Goal: Task Accomplishment & Management: Complete application form

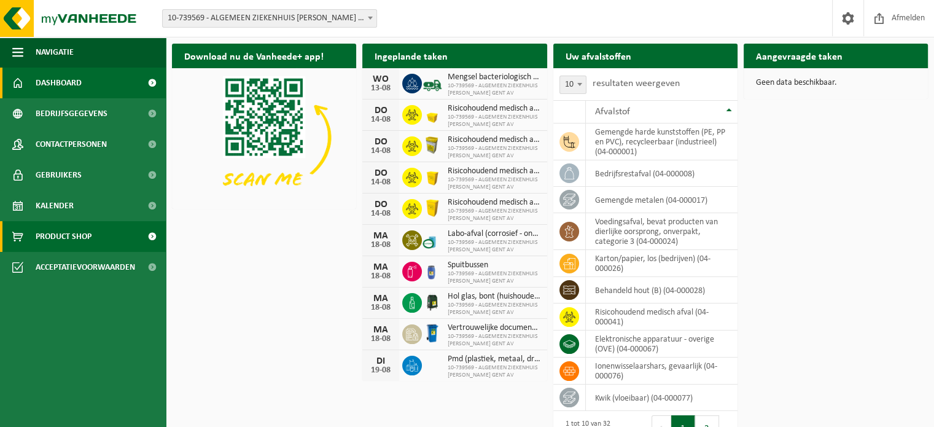
click at [96, 231] on link "Product Shop" at bounding box center [83, 236] width 166 height 31
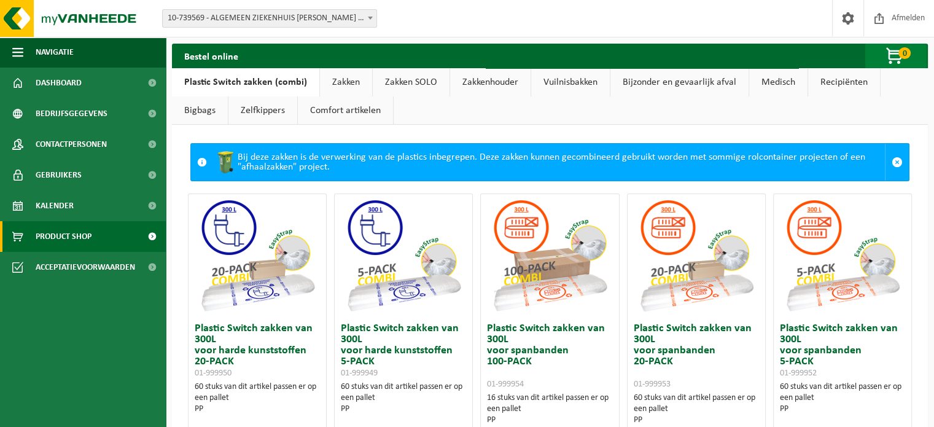
click at [900, 58] on span "button" at bounding box center [895, 56] width 61 height 25
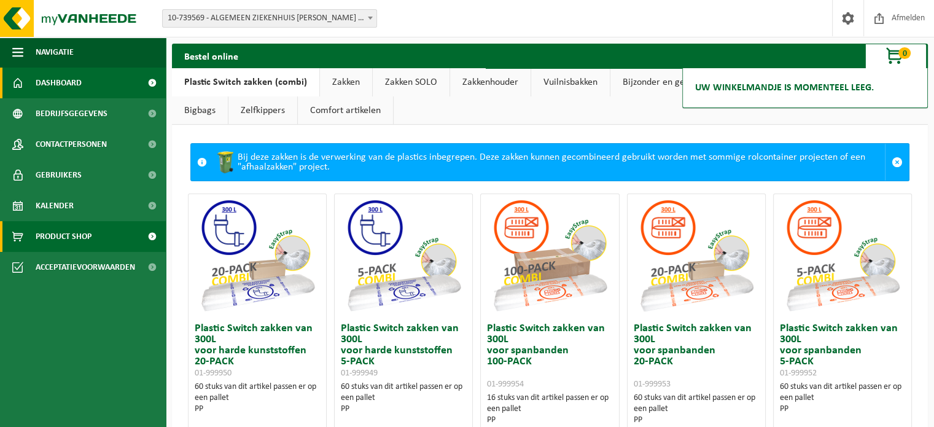
click at [72, 86] on span "Dashboard" at bounding box center [59, 83] width 46 height 31
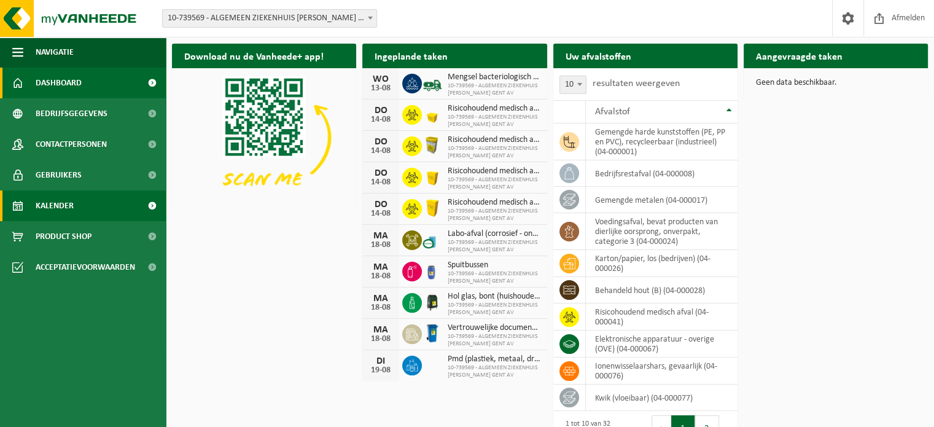
click at [76, 201] on link "Kalender" at bounding box center [83, 205] width 166 height 31
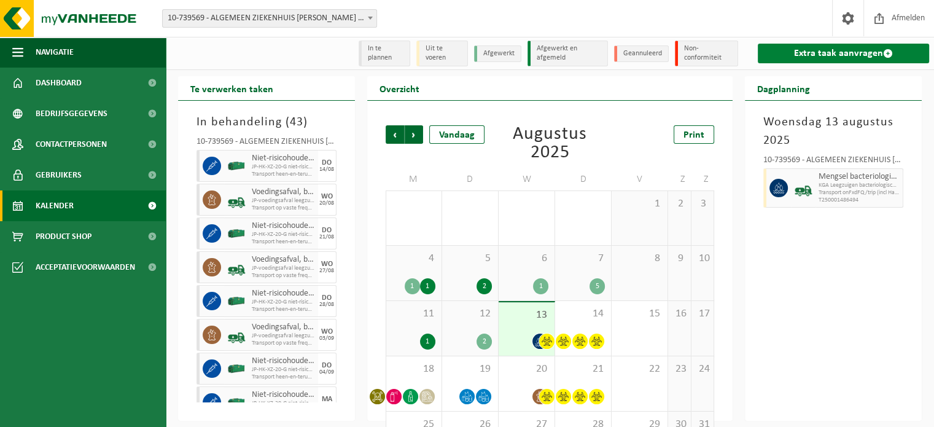
click at [800, 58] on link "Extra taak aanvragen" at bounding box center [843, 54] width 171 height 20
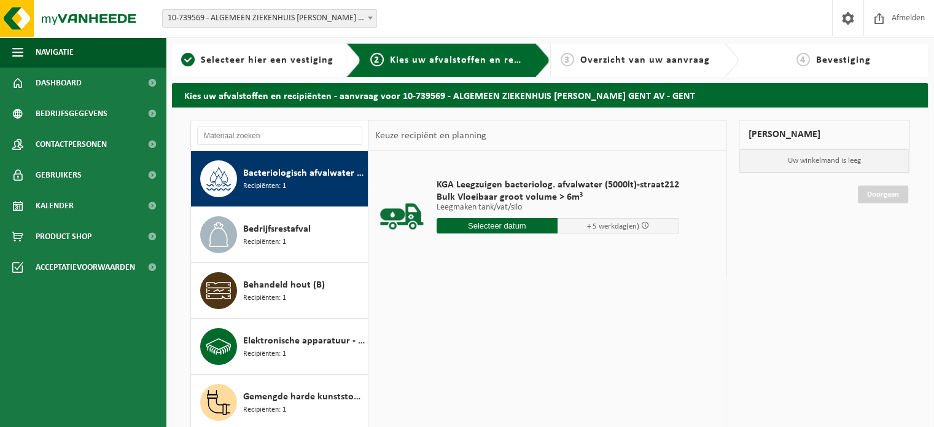
click at [546, 291] on div "KGA Leegzuigen bacteriolog. afvalwater (5000lt)-straat212 Bulk Vloeibaar groot …" at bounding box center [547, 335] width 357 height 369
click at [292, 139] on input "text" at bounding box center [279, 136] width 165 height 18
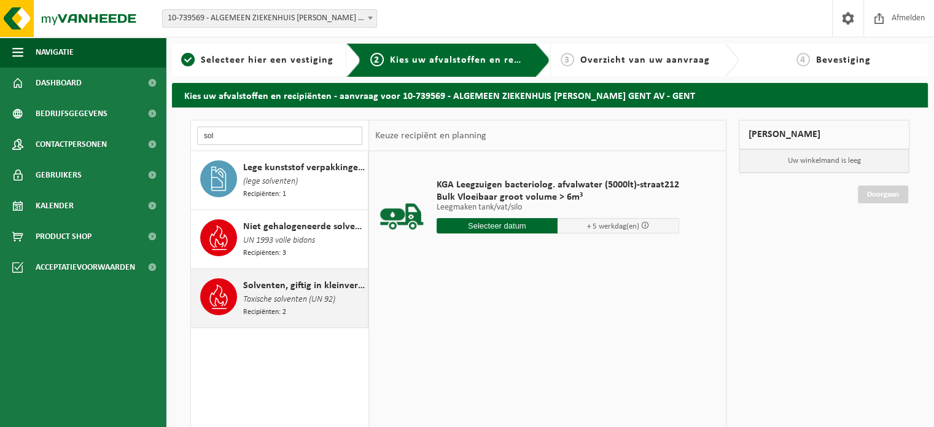
type input "sol"
click at [225, 290] on icon at bounding box center [218, 296] width 25 height 25
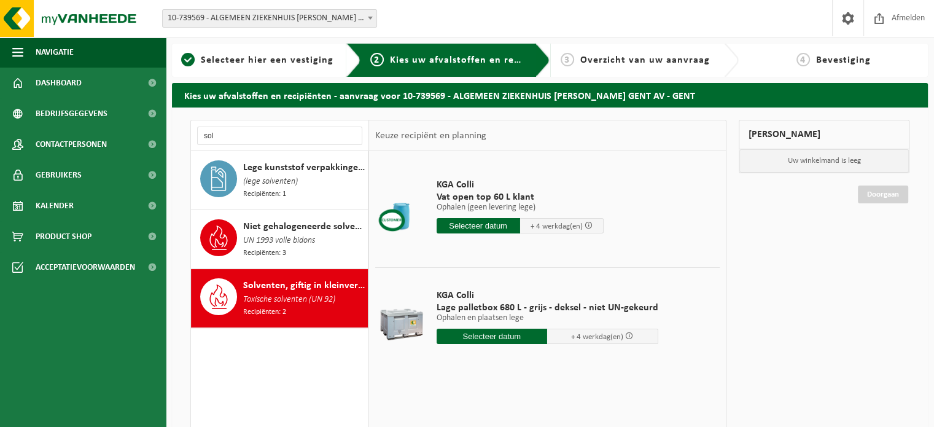
click at [487, 336] on input "text" at bounding box center [492, 336] width 111 height 15
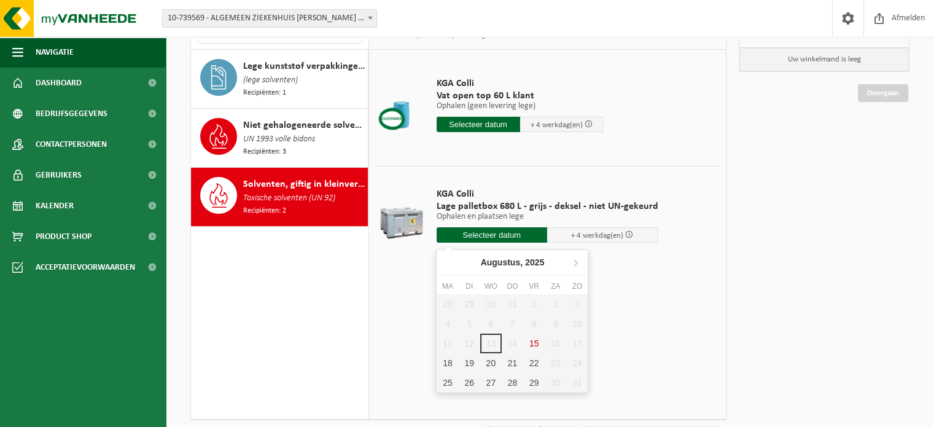
scroll to position [123, 0]
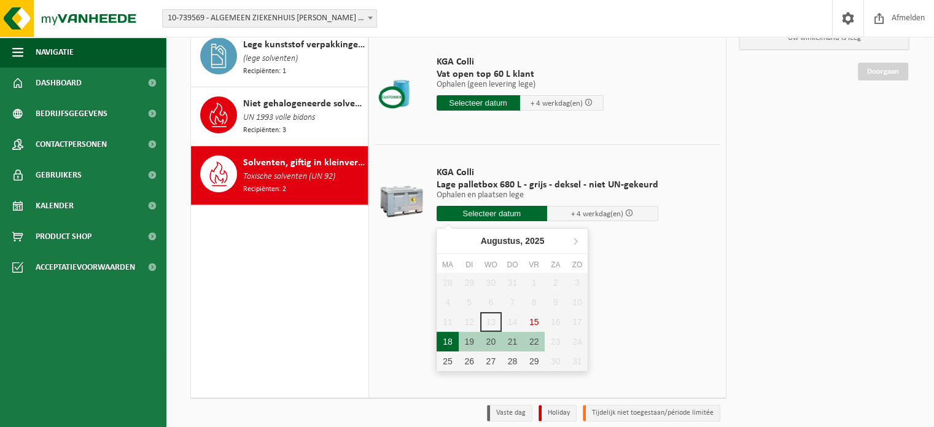
click at [452, 343] on div "18" at bounding box center [447, 342] width 21 height 20
type input "Van 2025-08-18"
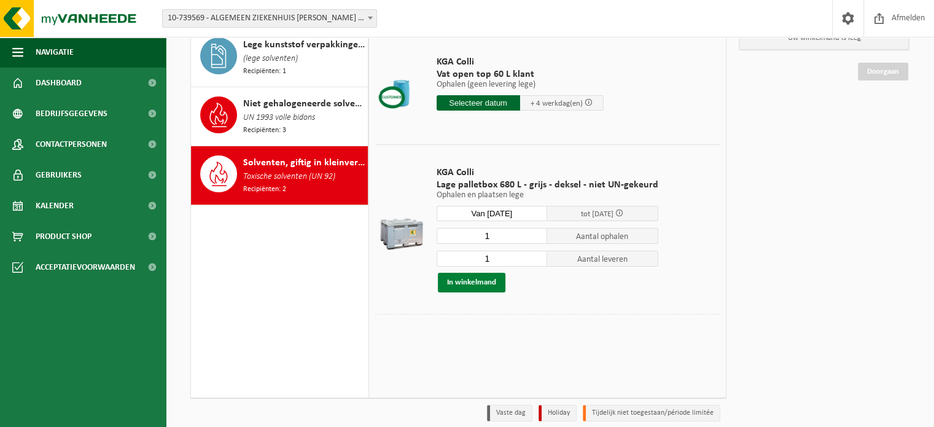
click at [465, 279] on button "In winkelmand" at bounding box center [472, 283] width 68 height 20
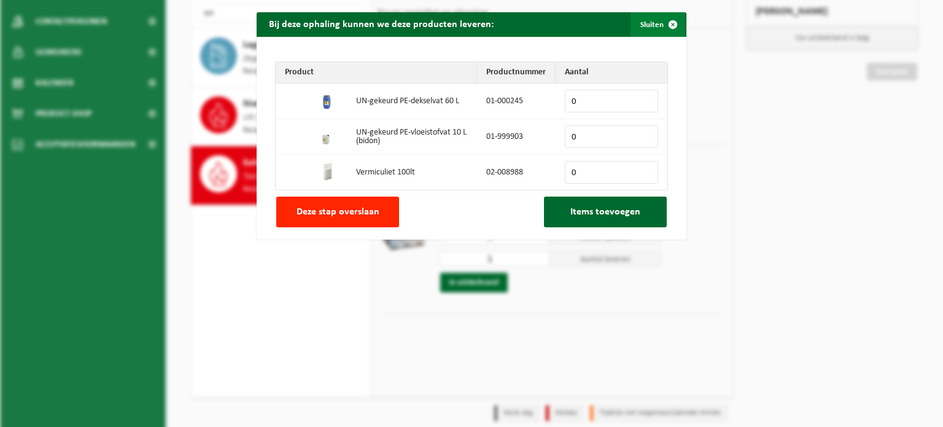
click at [654, 19] on button "Sluiten" at bounding box center [658, 24] width 55 height 25
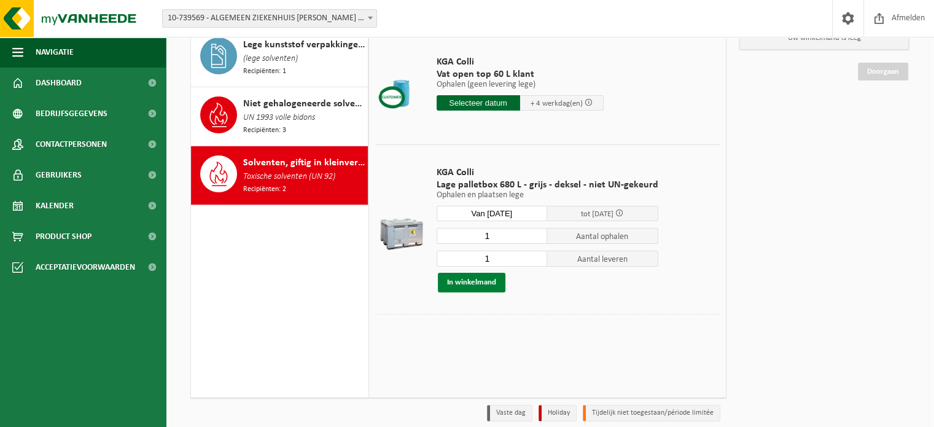
click at [482, 281] on button "In winkelmand" at bounding box center [472, 283] width 68 height 20
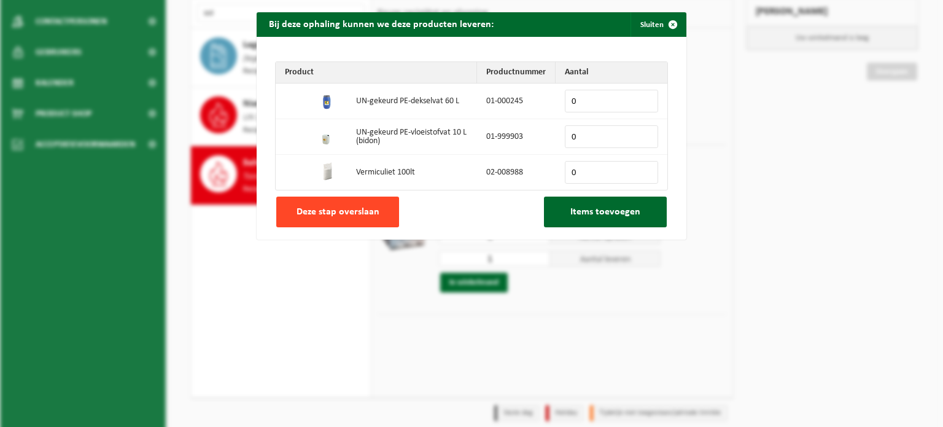
click at [354, 207] on span "Deze stap overslaan" at bounding box center [338, 212] width 83 height 10
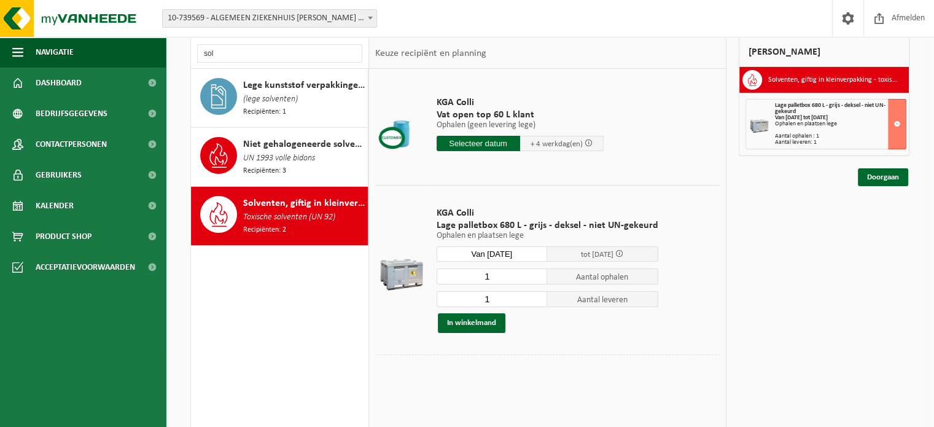
scroll to position [61, 0]
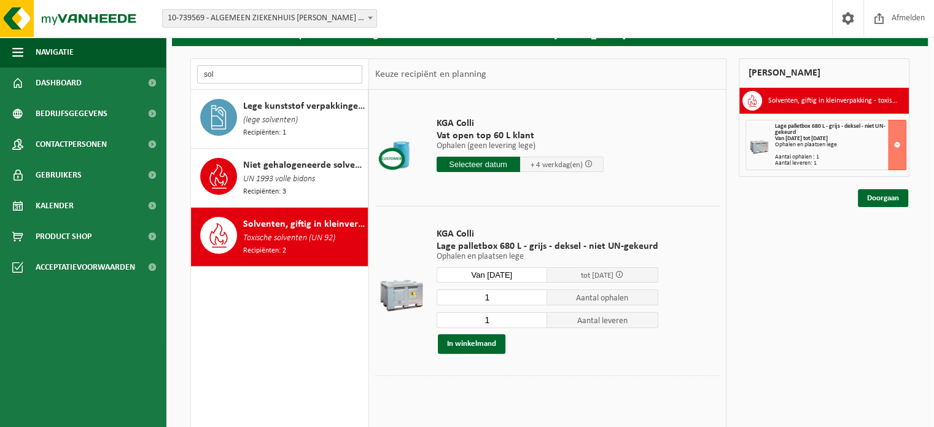
drag, startPoint x: 261, startPoint y: 70, endPoint x: 172, endPoint y: 69, distance: 89.1
click at [172, 69] on div "sol Bacteriologisch afvalwater in bulk Recipiënten: 1 Bedrijfsrestafval Recipië…" at bounding box center [550, 286] width 756 height 480
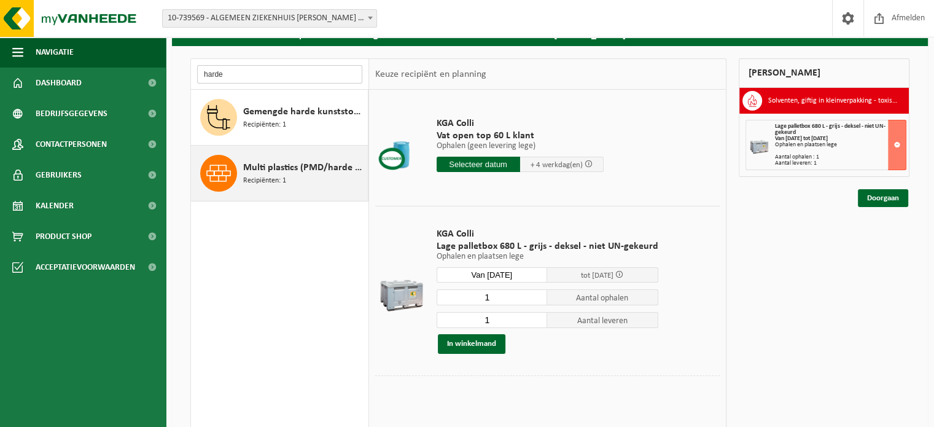
type input "harde"
click at [307, 159] on div "Multi plastics (PMD/harde kunststoffen/spanbanden/EPS/folie naturel/folie gemen…" at bounding box center [304, 173] width 122 height 37
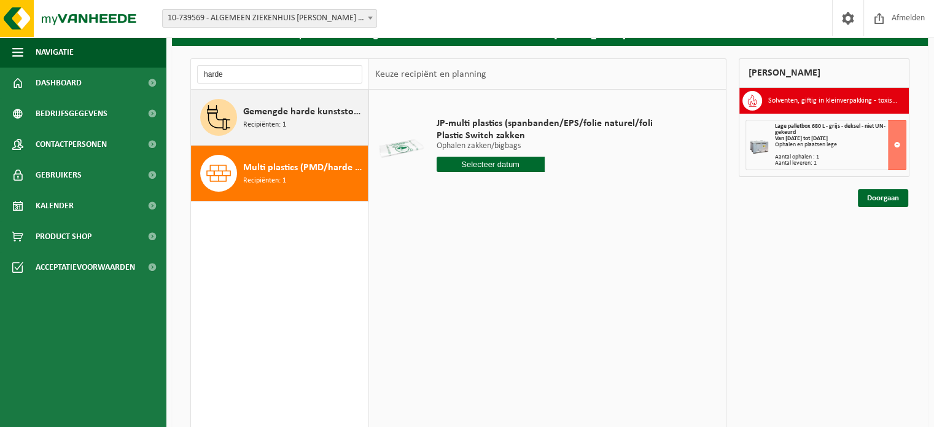
click at [294, 105] on span "Gemengde harde kunststoffen (PE, PP en PVC), recycleerbaar (industrieel)" at bounding box center [304, 111] width 122 height 15
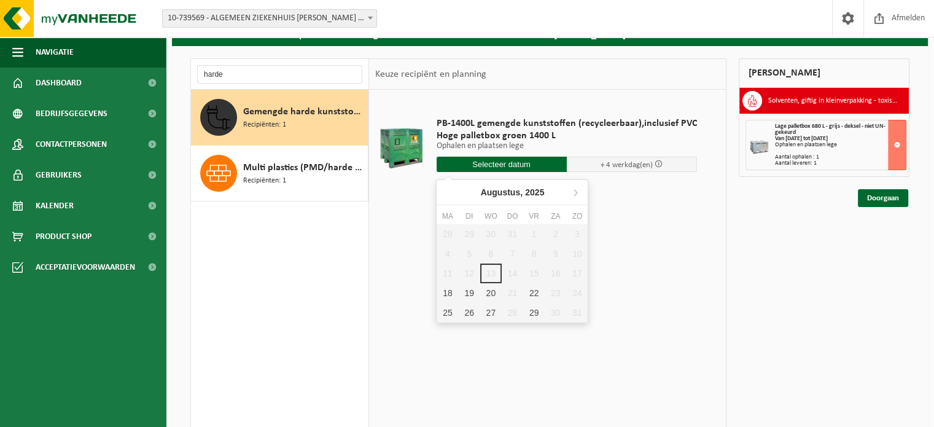
click at [496, 166] on input "text" at bounding box center [502, 164] width 130 height 15
click at [453, 290] on div "18" at bounding box center [447, 293] width 21 height 20
type input "Van 2025-08-18"
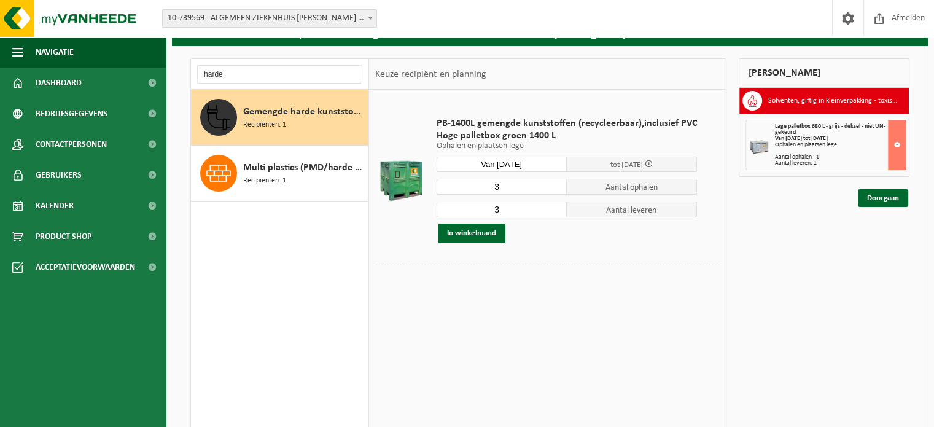
drag, startPoint x: 504, startPoint y: 187, endPoint x: 485, endPoint y: 184, distance: 18.6
click at [485, 184] on input "3" at bounding box center [502, 187] width 130 height 16
type input "2"
click at [533, 211] on input "3" at bounding box center [502, 209] width 130 height 16
type input "2"
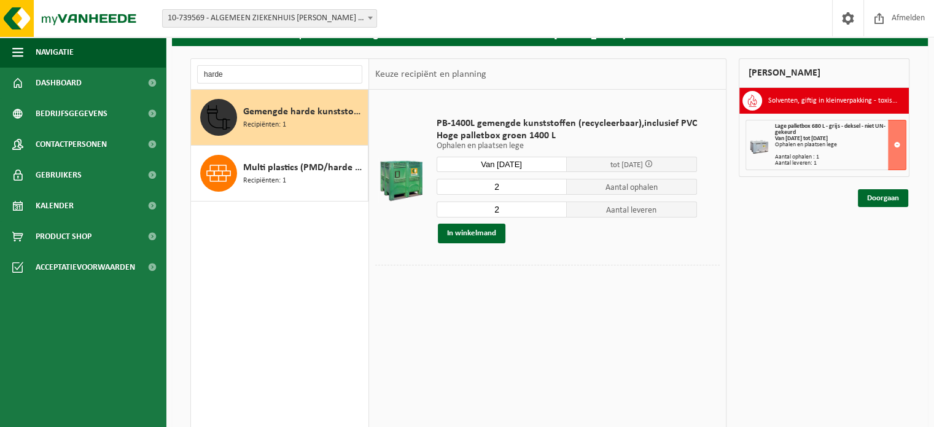
click at [552, 213] on input "2" at bounding box center [502, 209] width 130 height 16
click at [462, 232] on button "In winkelmand" at bounding box center [472, 234] width 68 height 20
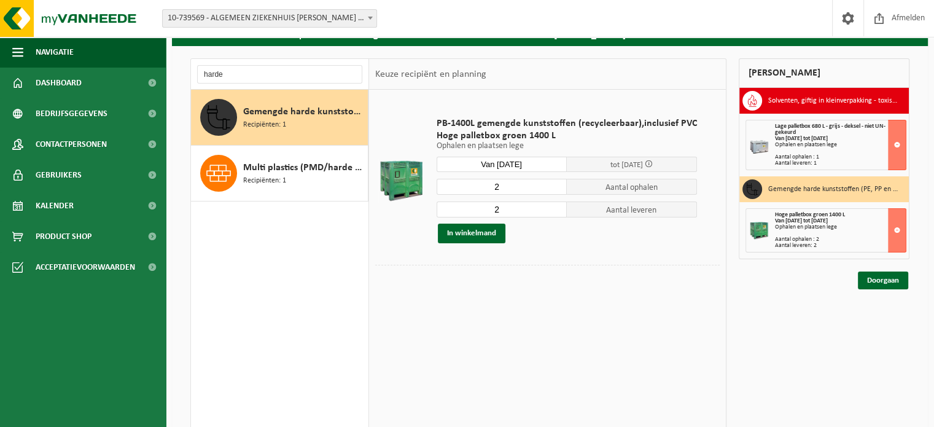
click at [665, 295] on table "PB-1400L gemengde kunststoffen (recycleerbaar),inclusief PVC Hoge palletbox gro…" at bounding box center [547, 196] width 357 height 213
click at [501, 356] on div "PB-1400L gemengde kunststoffen (recycleerbaar),inclusief PVC Hoge palletbox gro…" at bounding box center [547, 274] width 357 height 369
drag, startPoint x: 236, startPoint y: 76, endPoint x: 168, endPoint y: 73, distance: 68.8
click at [168, 73] on div "Kies uw afvalstoffen en recipiënten - aanvraag voor 10-739569 - ALGEMEEN ZIEKEN…" at bounding box center [550, 276] width 768 height 511
click at [622, 346] on div "PB-1400L gemengde kunststoffen (recycleerbaar),inclusief PVC Hoge palletbox gro…" at bounding box center [547, 274] width 357 height 369
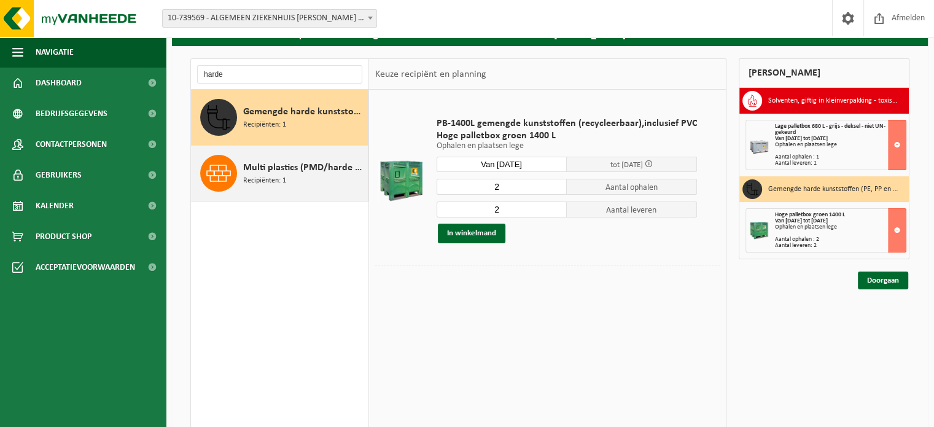
click at [276, 170] on span "Multi plastics (PMD/harde kunststoffen/spanbanden/EPS/folie naturel/folie gemen…" at bounding box center [304, 167] width 122 height 15
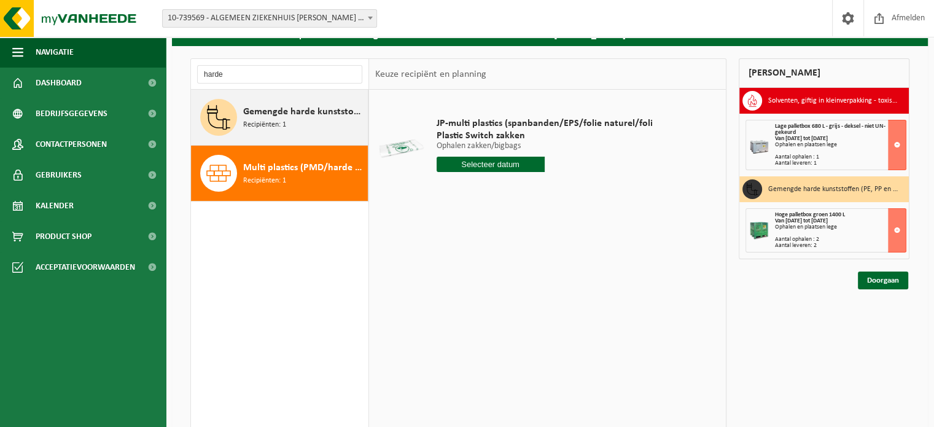
click at [292, 122] on div "Gemengde harde kunststoffen (PE, PP en PVC), recycleerbaar (industrieel) Recipi…" at bounding box center [304, 117] width 122 height 37
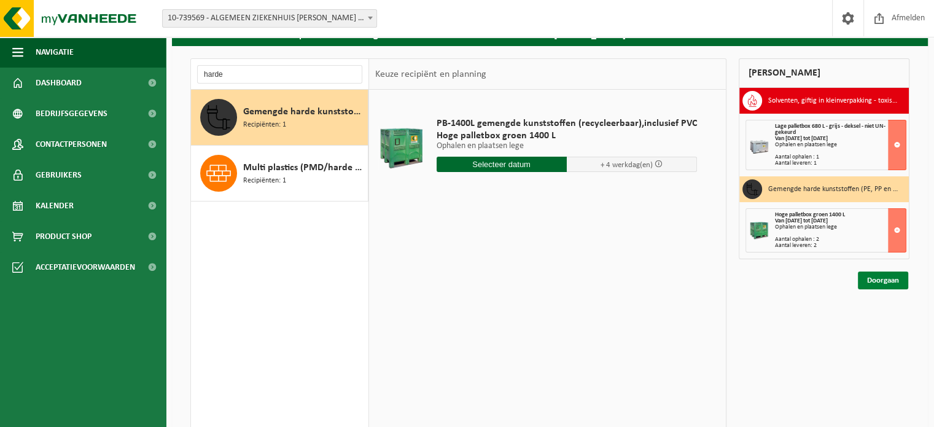
click at [880, 278] on link "Doorgaan" at bounding box center [883, 280] width 50 height 18
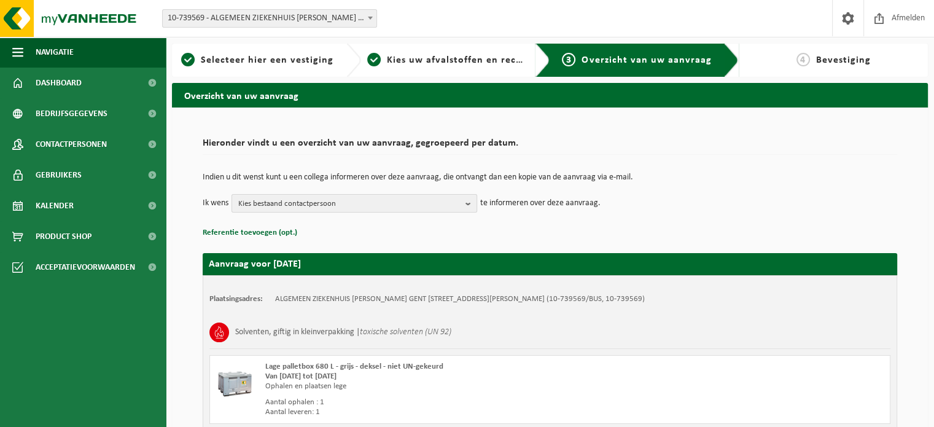
click at [474, 200] on b "button" at bounding box center [471, 203] width 11 height 17
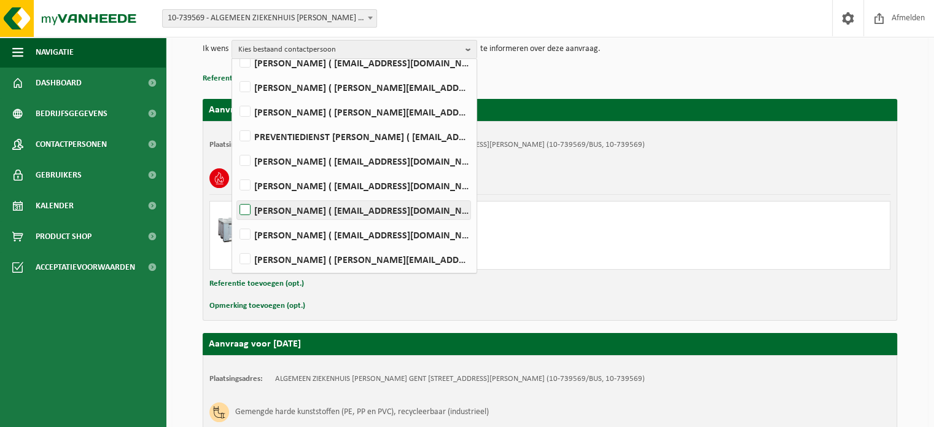
scroll to position [184, 0]
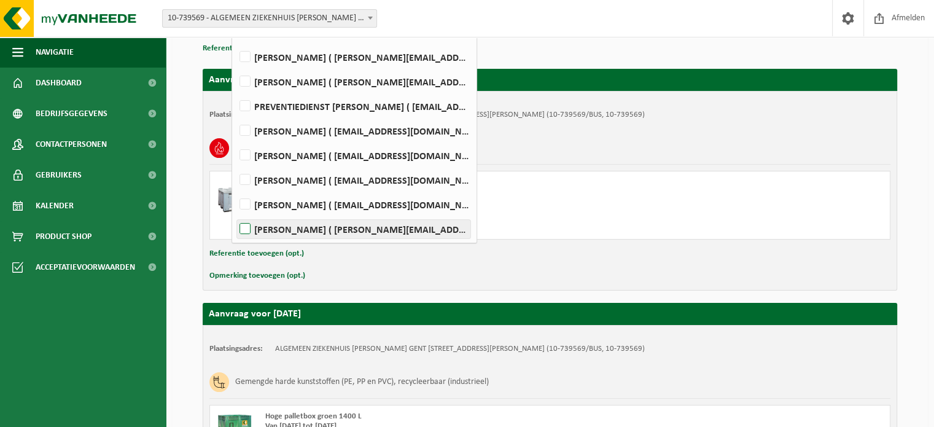
click at [243, 227] on label "Isabelle Van de Walle ( isabelle.vandewalle@janpalfijngent.be )" at bounding box center [353, 229] width 233 height 18
click at [235, 214] on input "Isabelle Van de Walle ( isabelle.vandewalle@janpalfijngent.be )" at bounding box center [235, 213] width 1 height 1
checkbox input "true"
click at [248, 79] on label "Claudia Hoste ( claudia.hoste@janpalfijngent.be )" at bounding box center [353, 81] width 233 height 18
click at [235, 66] on input "Claudia Hoste ( claudia.hoste@janpalfijngent.be )" at bounding box center [235, 66] width 1 height 1
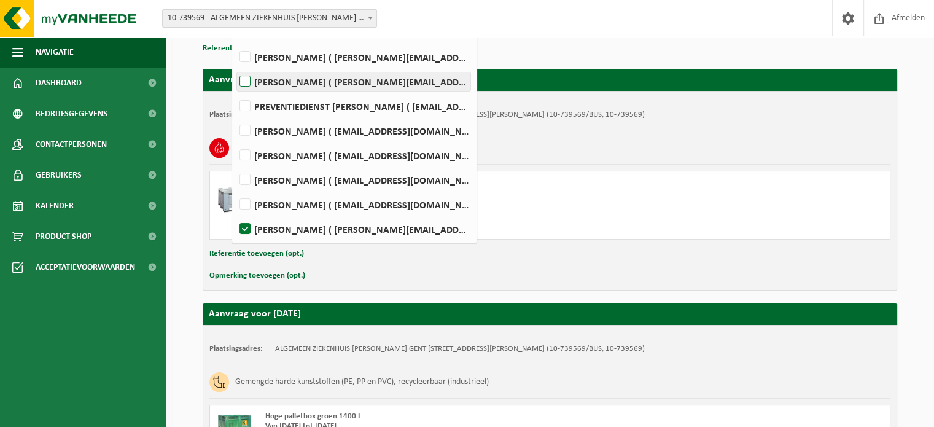
checkbox input "true"
click at [629, 160] on div "Solventen, giftig in kleinverpakking | toxische solventen (UN 92)" at bounding box center [549, 148] width 681 height 32
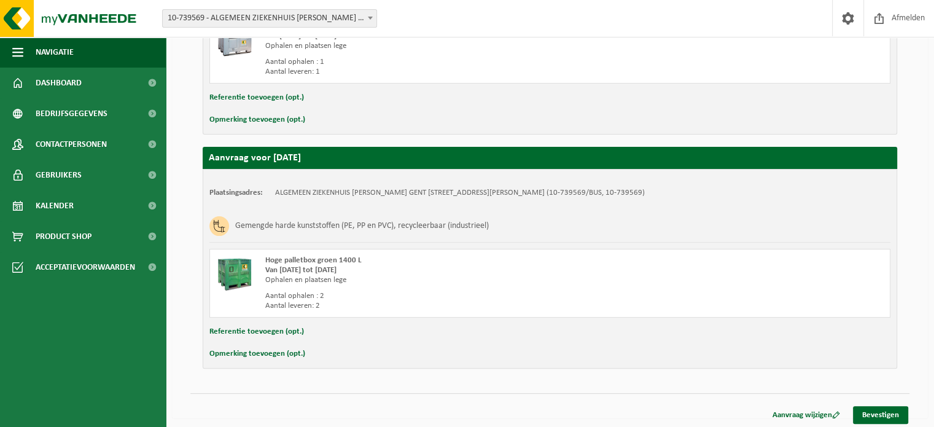
scroll to position [342, 0]
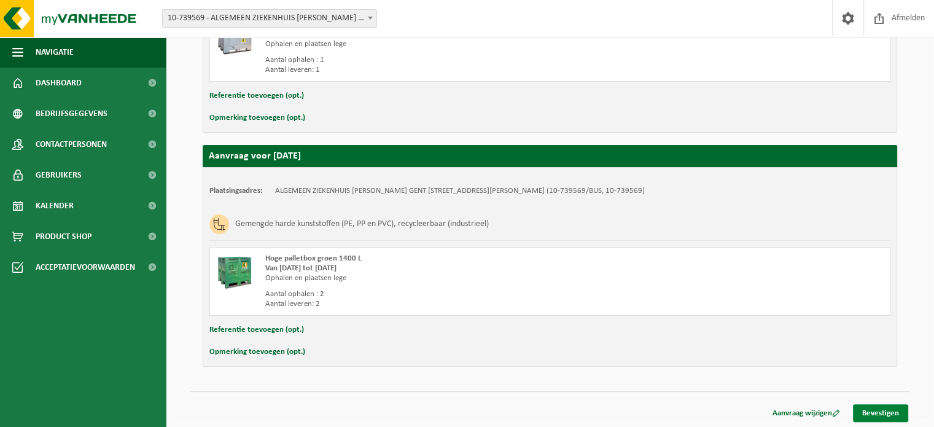
click at [876, 411] on link "Bevestigen" at bounding box center [880, 413] width 55 height 18
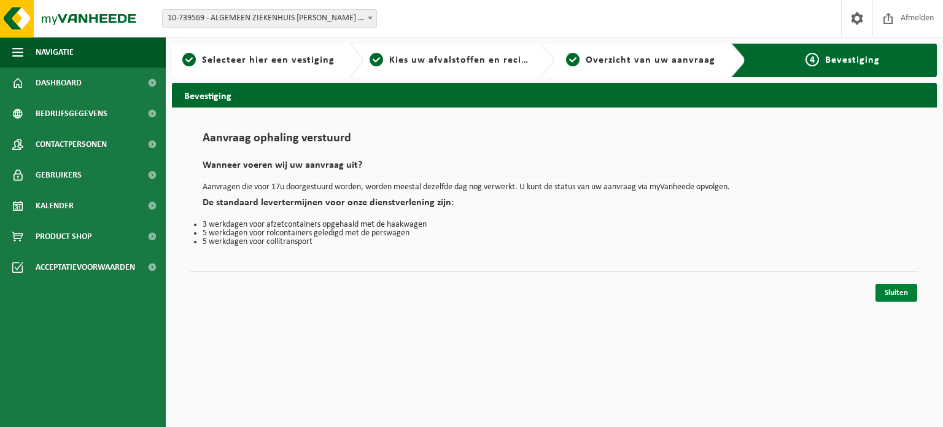
click at [897, 293] on link "Sluiten" at bounding box center [897, 293] width 42 height 18
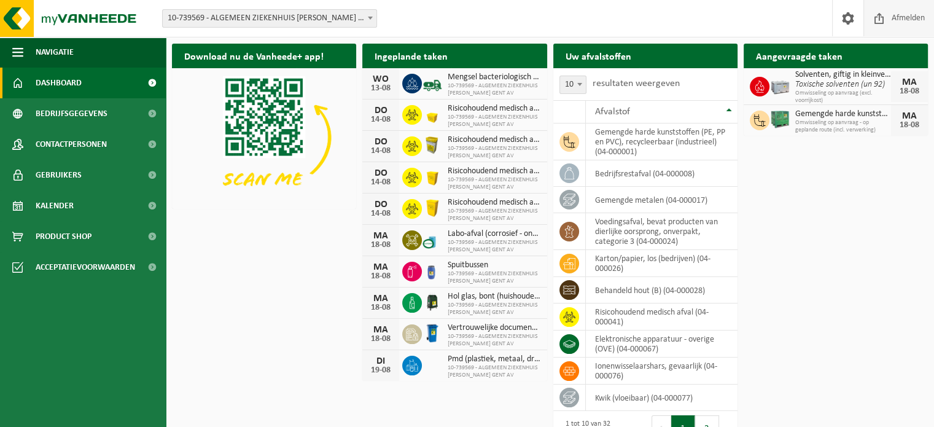
click at [904, 20] on span "Afmelden" at bounding box center [908, 18] width 39 height 36
